Goal: Communication & Community: Connect with others

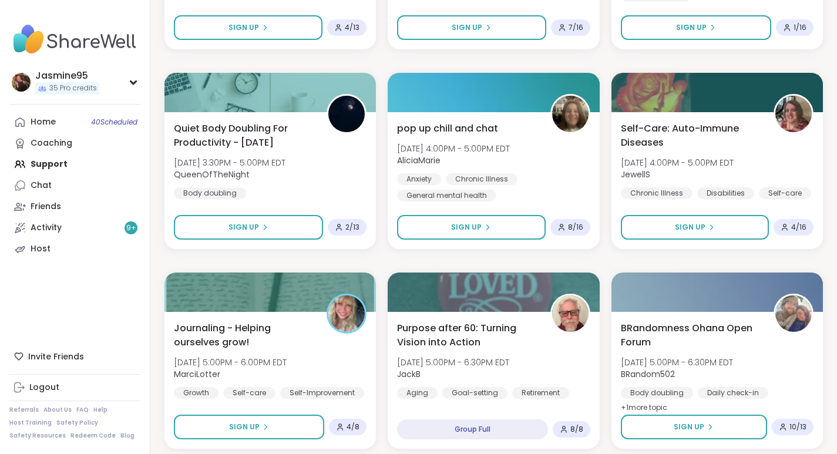
scroll to position [2180, 0]
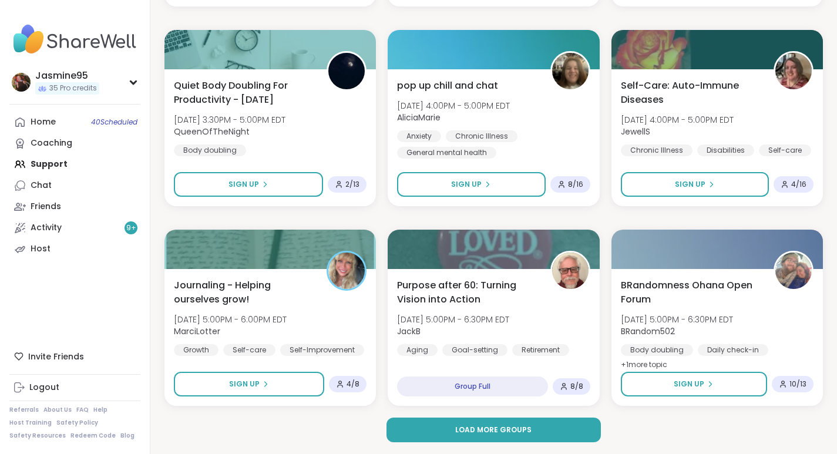
click at [478, 427] on span "Load more groups" at bounding box center [493, 430] width 76 height 11
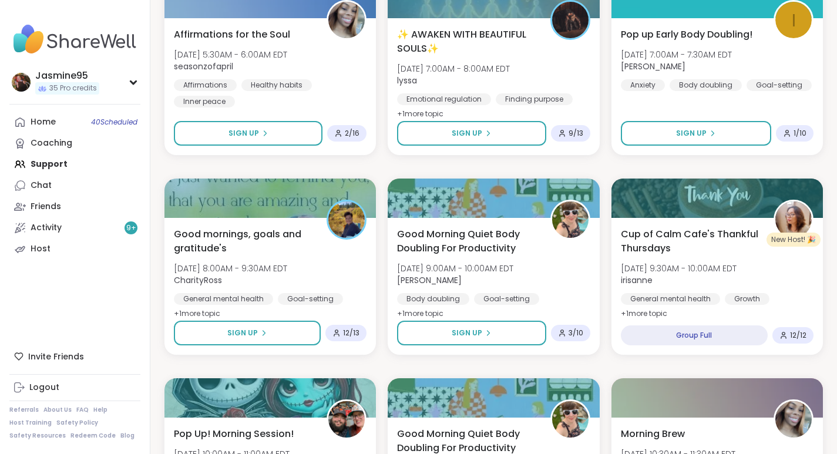
scroll to position [831, 0]
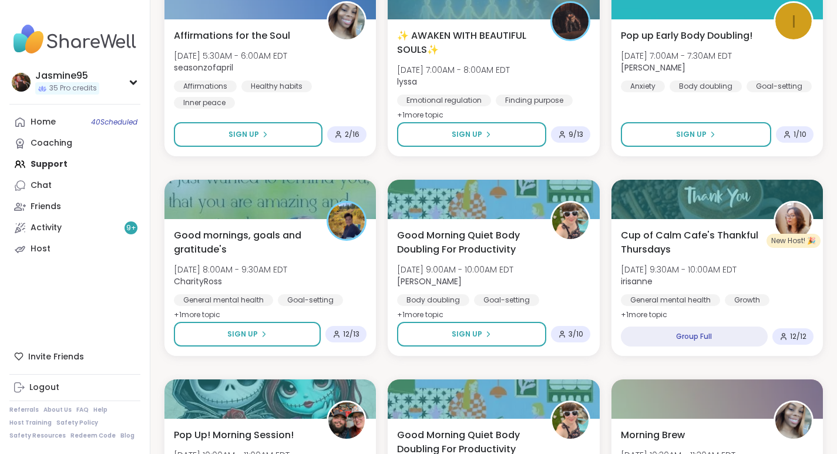
click at [45, 186] on div "Chat" at bounding box center [41, 186] width 21 height 12
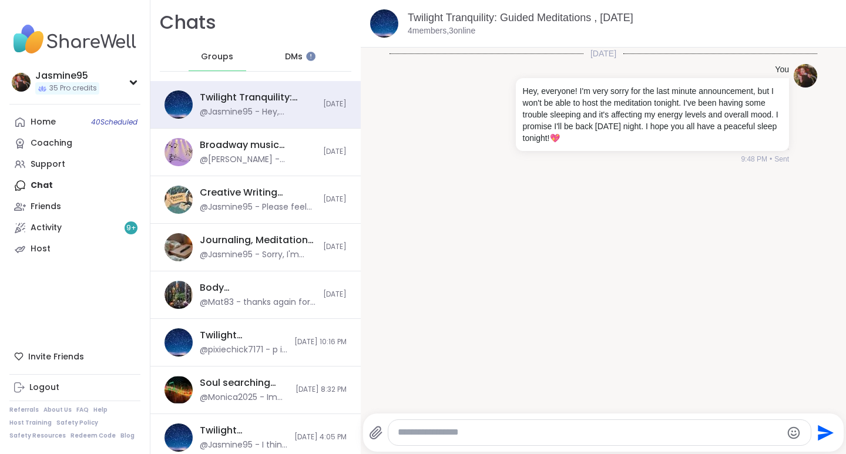
click at [53, 165] on div "Support" at bounding box center [48, 165] width 35 height 12
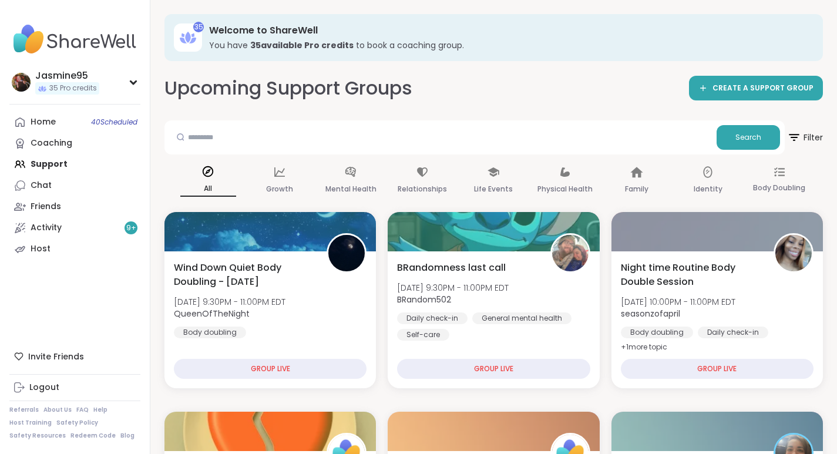
click at [92, 251] on link "Host" at bounding box center [74, 249] width 131 height 21
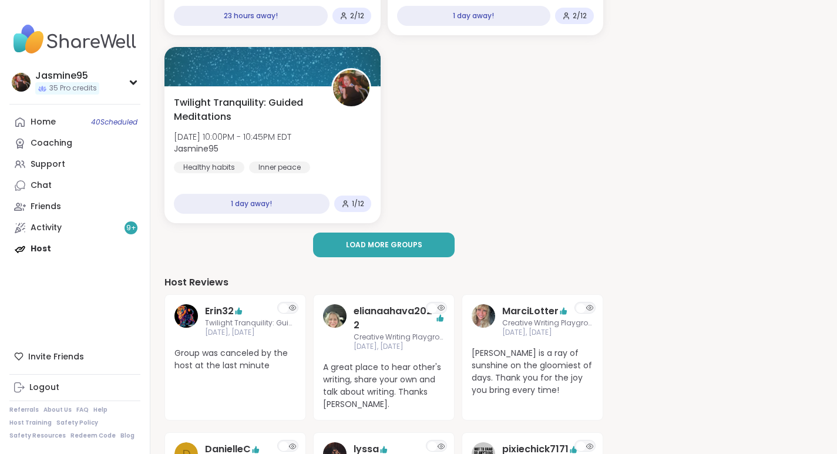
scroll to position [342, 0]
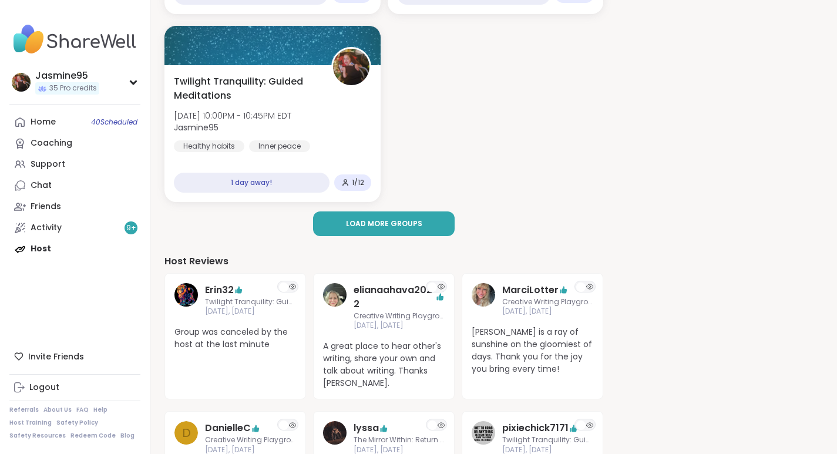
click at [387, 223] on span "Load more groups" at bounding box center [384, 224] width 76 height 11
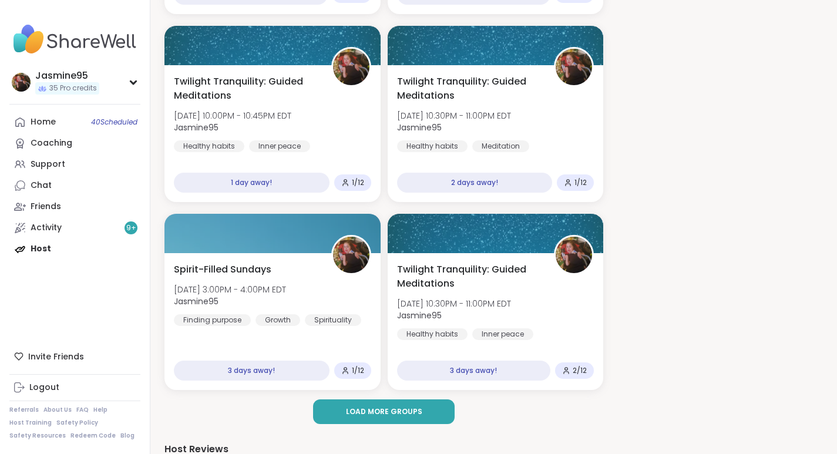
click at [385, 409] on span "Load more groups" at bounding box center [384, 412] width 76 height 11
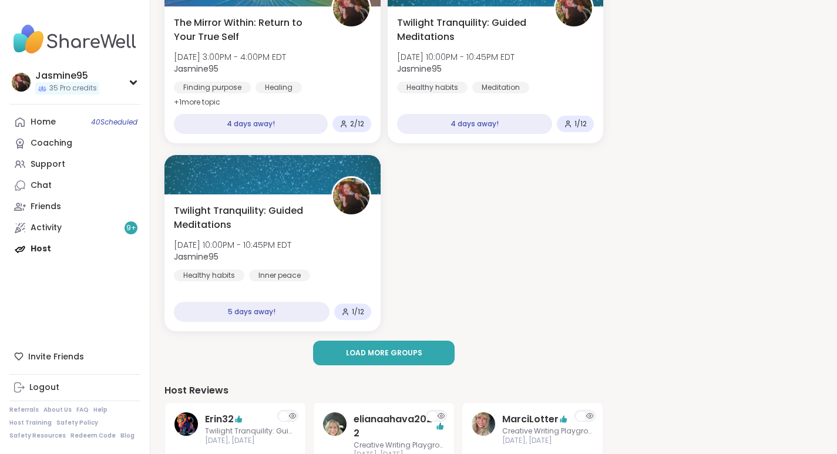
scroll to position [781, 0]
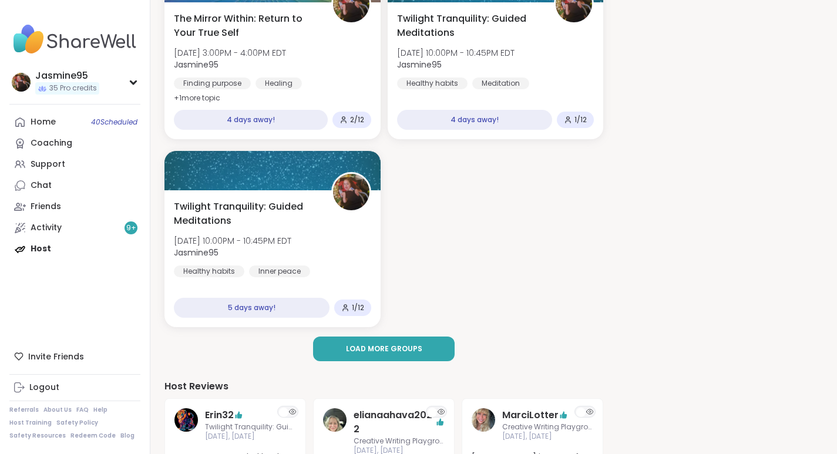
click at [58, 125] on link "Home 40 Scheduled" at bounding box center [74, 122] width 131 height 21
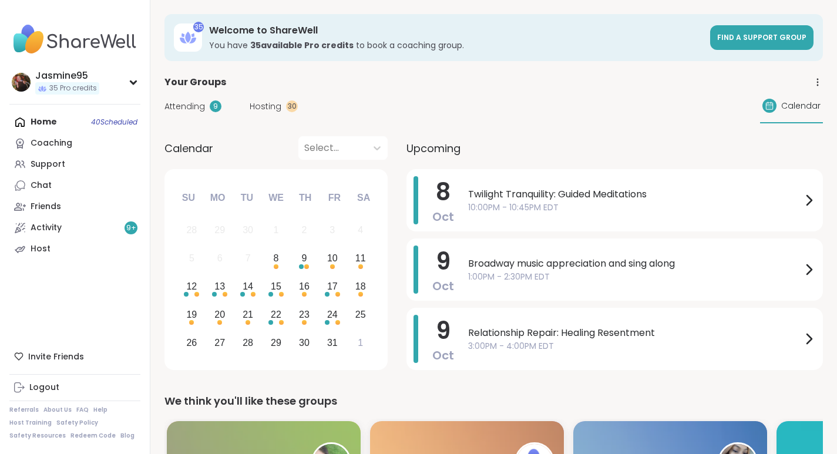
click at [211, 110] on div "9" at bounding box center [216, 106] width 12 height 12
